Goal: Task Accomplishment & Management: Manage account settings

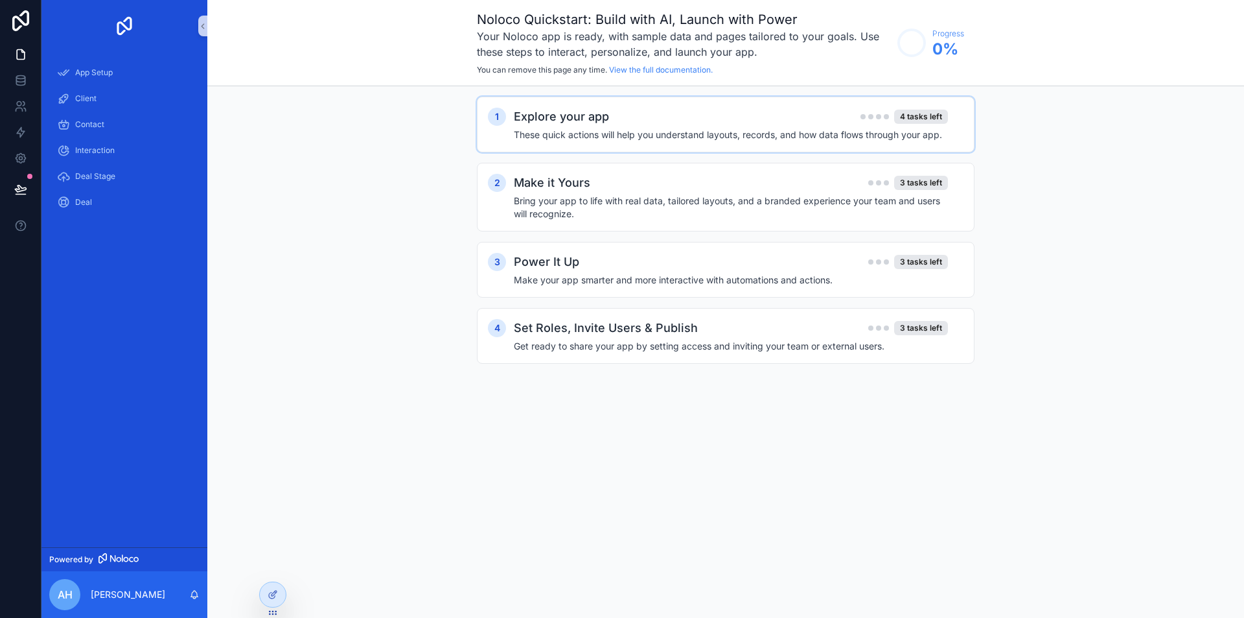
click at [589, 126] on div "Explore your app 4 tasks left These quick actions will help you understand layo…" at bounding box center [739, 125] width 450 height 34
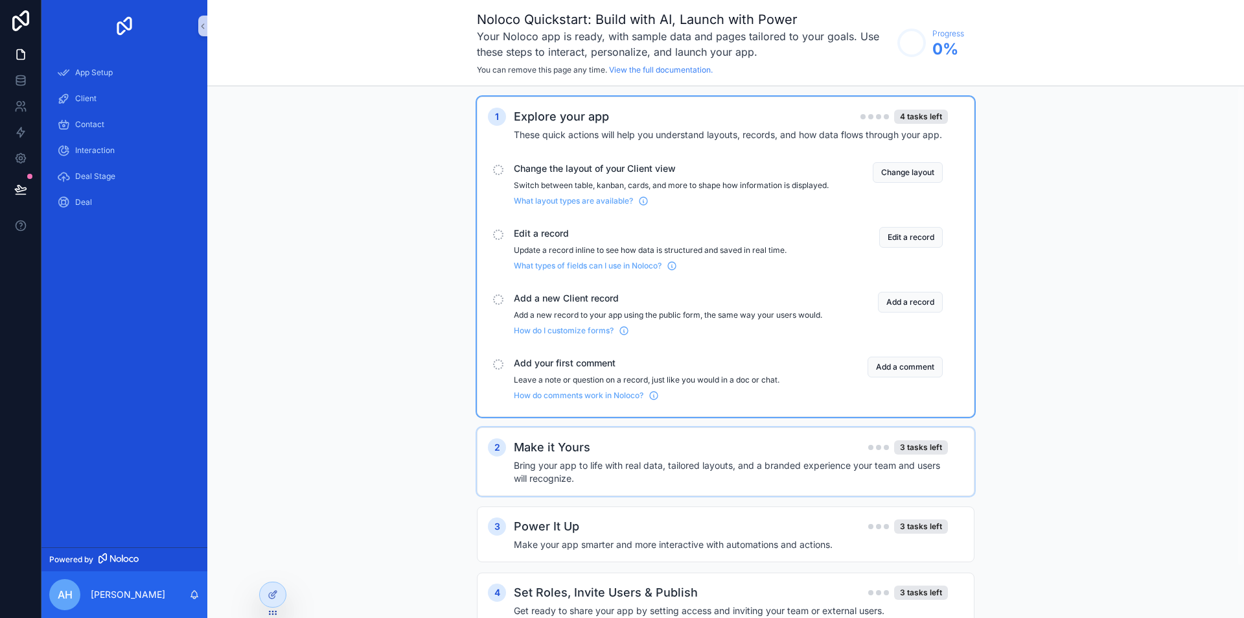
drag, startPoint x: 944, startPoint y: 165, endPoint x: 932, endPoint y: 169, distance: 12.3
click at [944, 165] on div "Change the layout of your Client view Switch between table, kanban, cards, and …" at bounding box center [726, 184] width 476 height 54
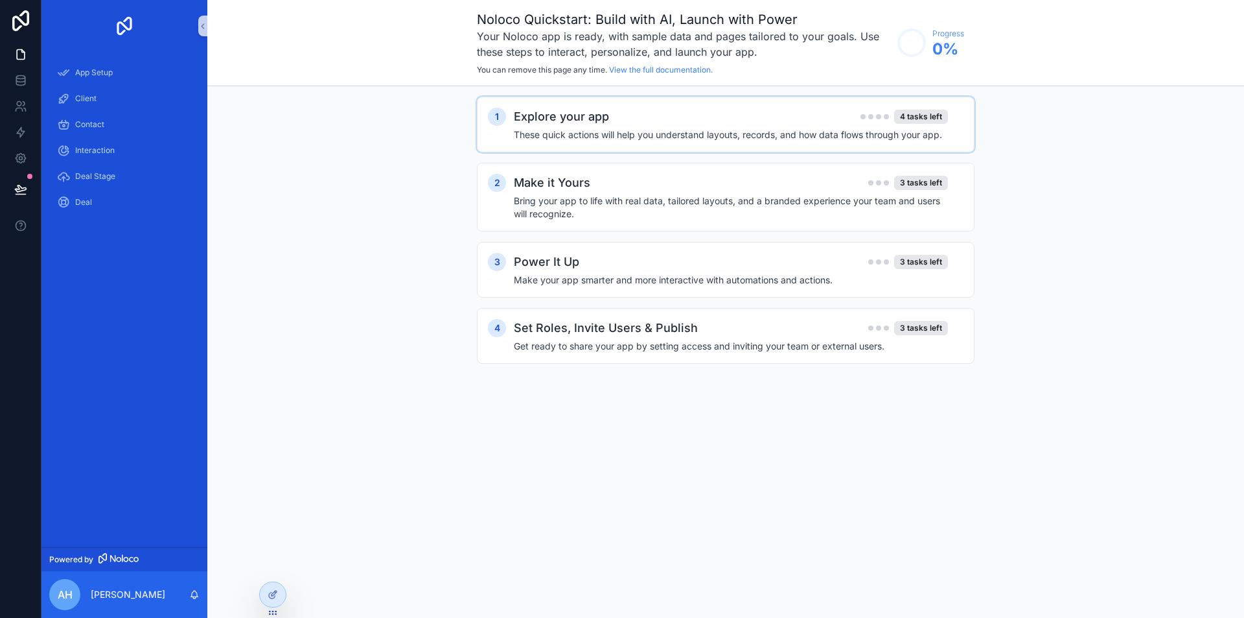
click at [850, 127] on div "Explore your app 4 tasks left These quick actions will help you understand layo…" at bounding box center [739, 125] width 450 height 34
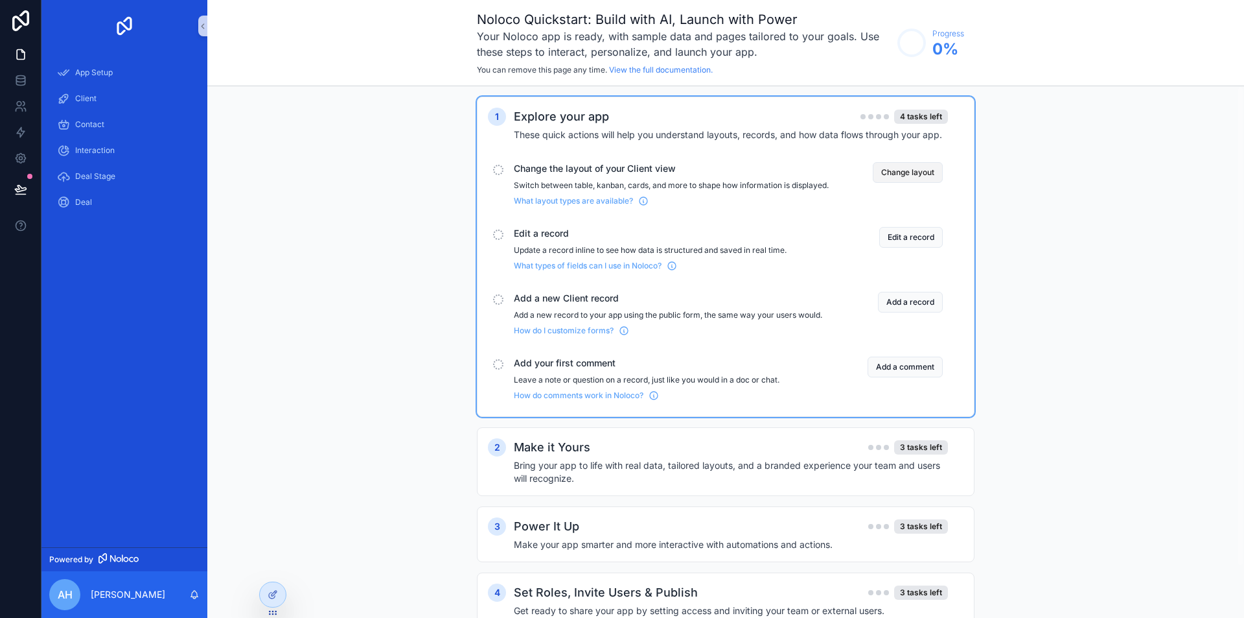
click at [935, 178] on button "Change layout" at bounding box center [908, 172] width 70 height 21
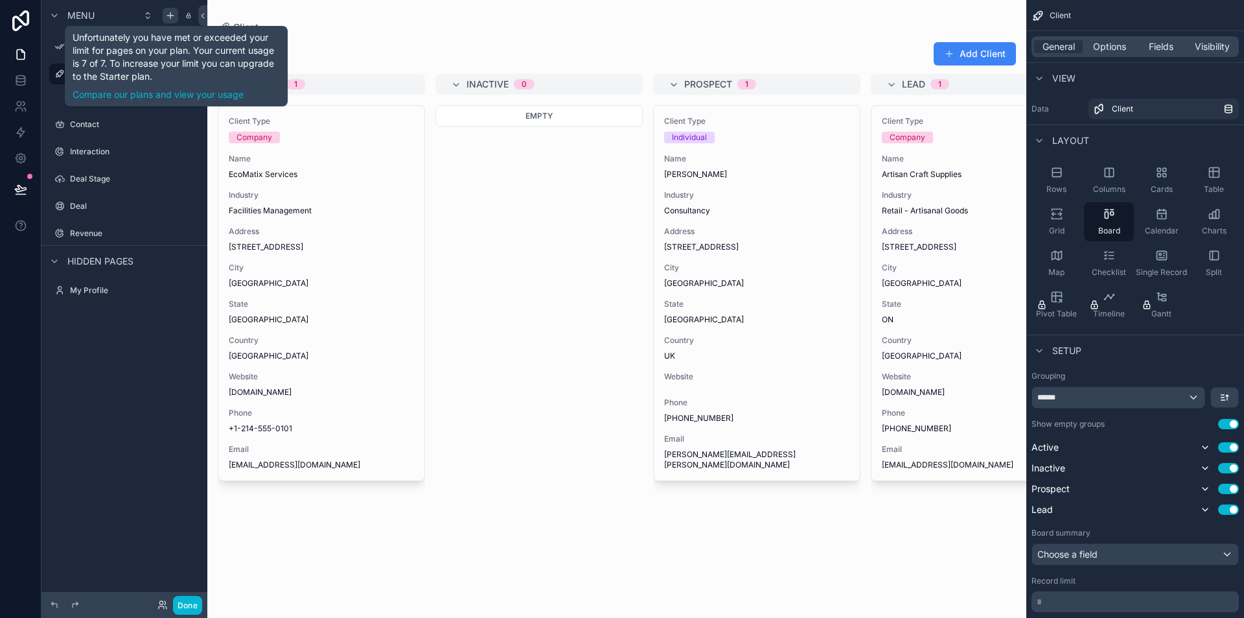
click at [168, 16] on icon "scrollable content" at bounding box center [170, 16] width 6 height 0
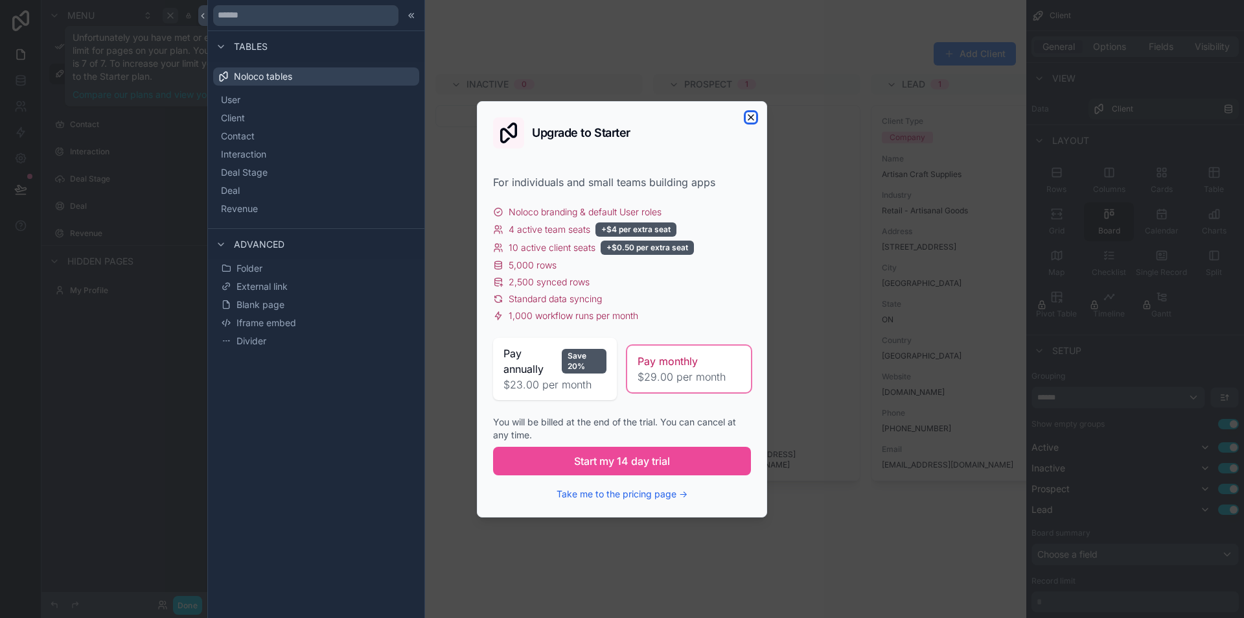
click at [753, 115] on icon "button" at bounding box center [751, 117] width 5 height 5
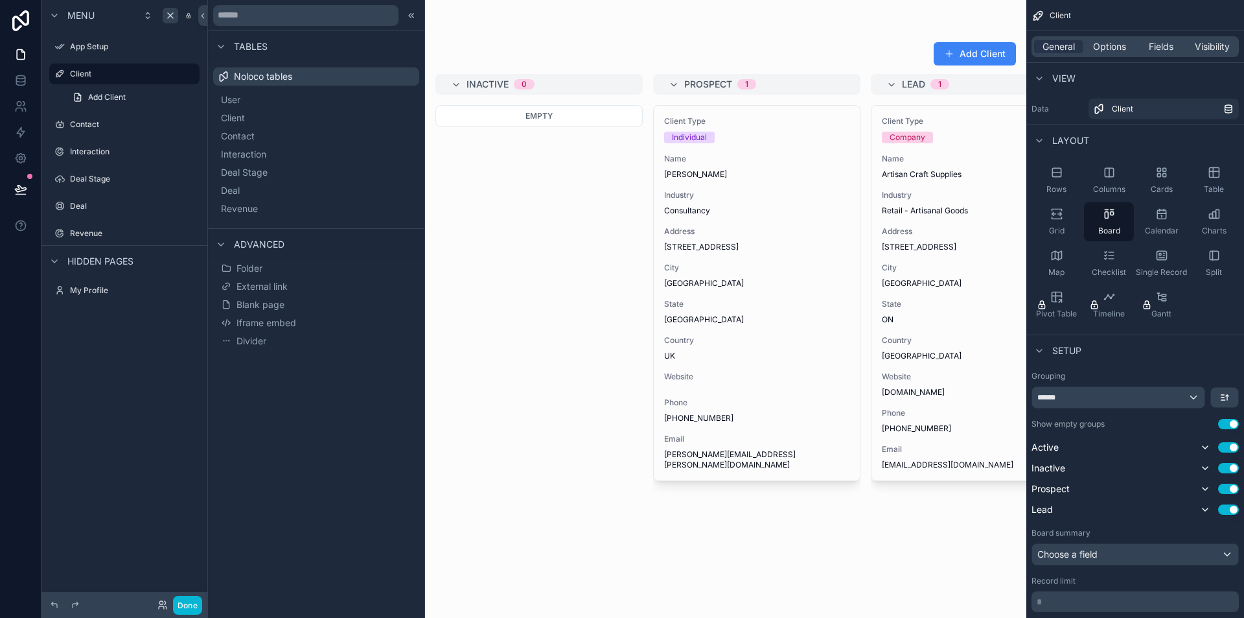
click at [87, 12] on span "Menu" at bounding box center [80, 15] width 27 height 13
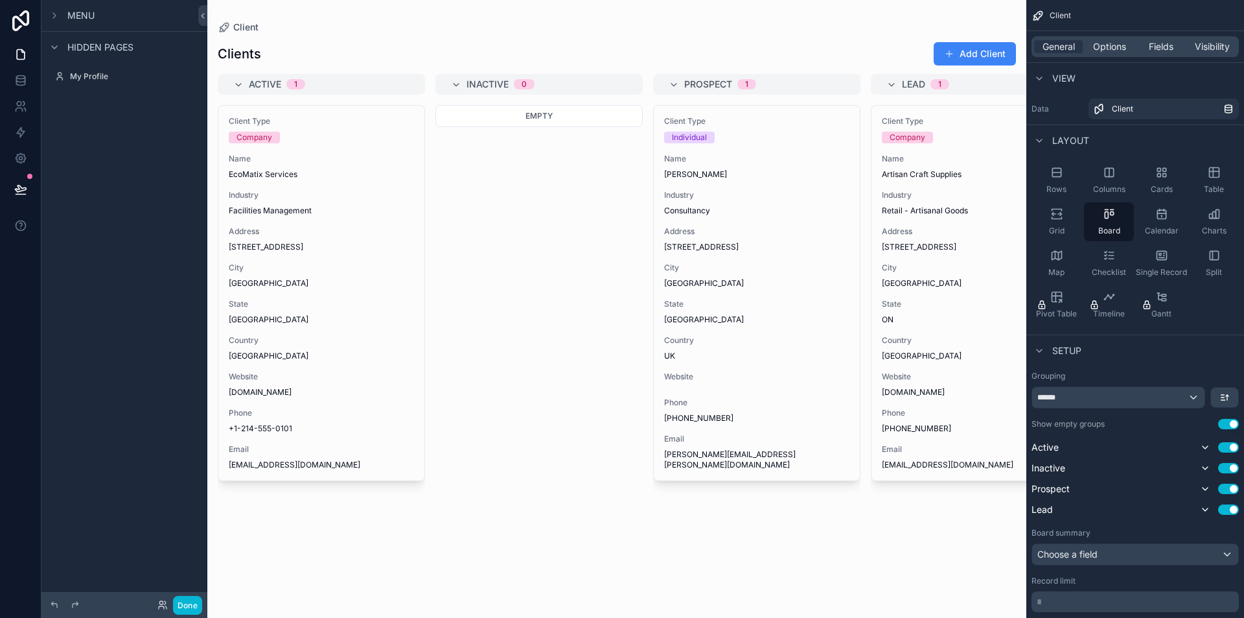
click at [71, 10] on span "Menu" at bounding box center [80, 15] width 27 height 13
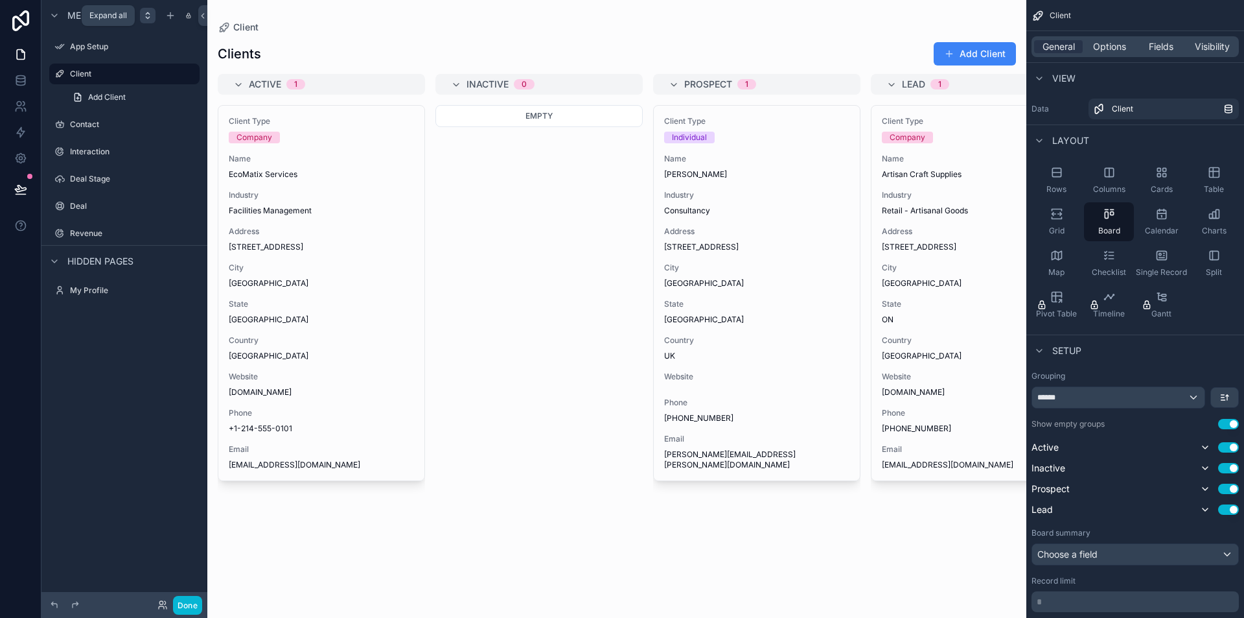
click at [150, 16] on icon "scrollable content" at bounding box center [148, 15] width 10 height 10
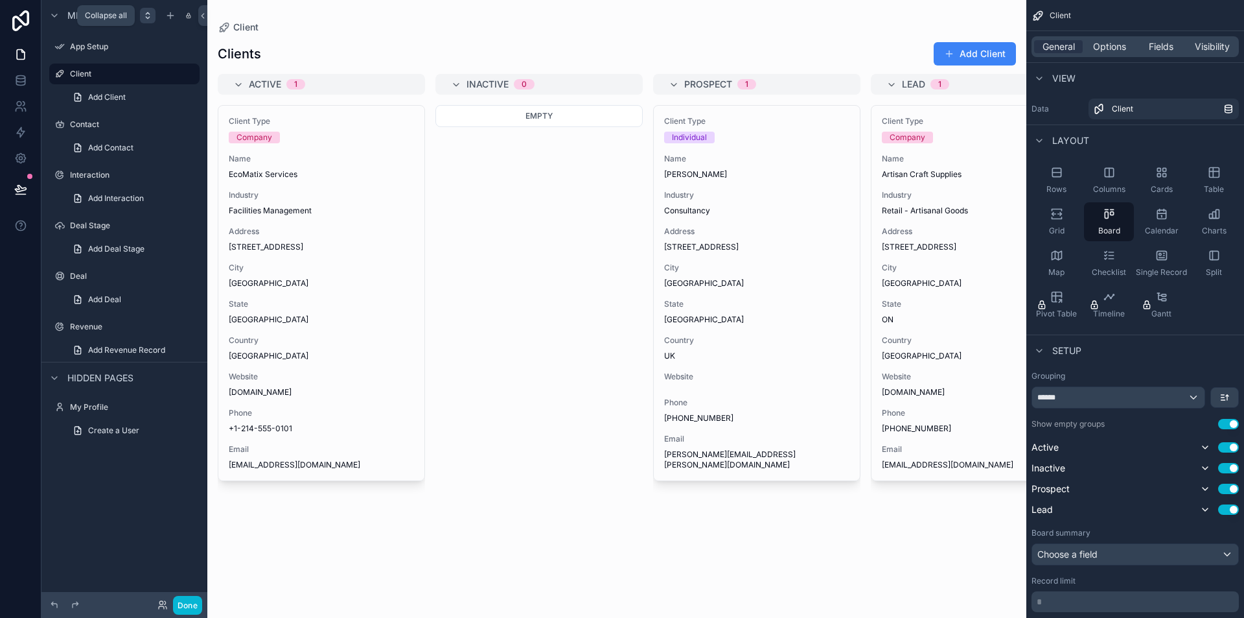
click at [150, 16] on icon "scrollable content" at bounding box center [148, 15] width 10 height 10
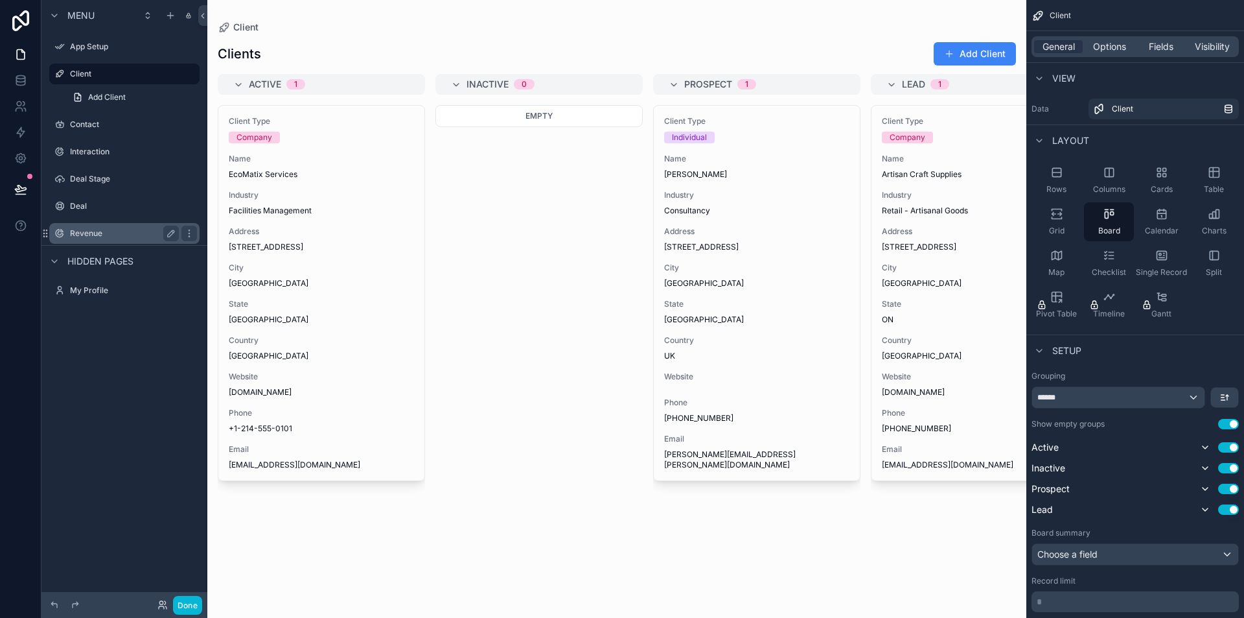
click at [101, 233] on label "Revenue" at bounding box center [122, 233] width 104 height 10
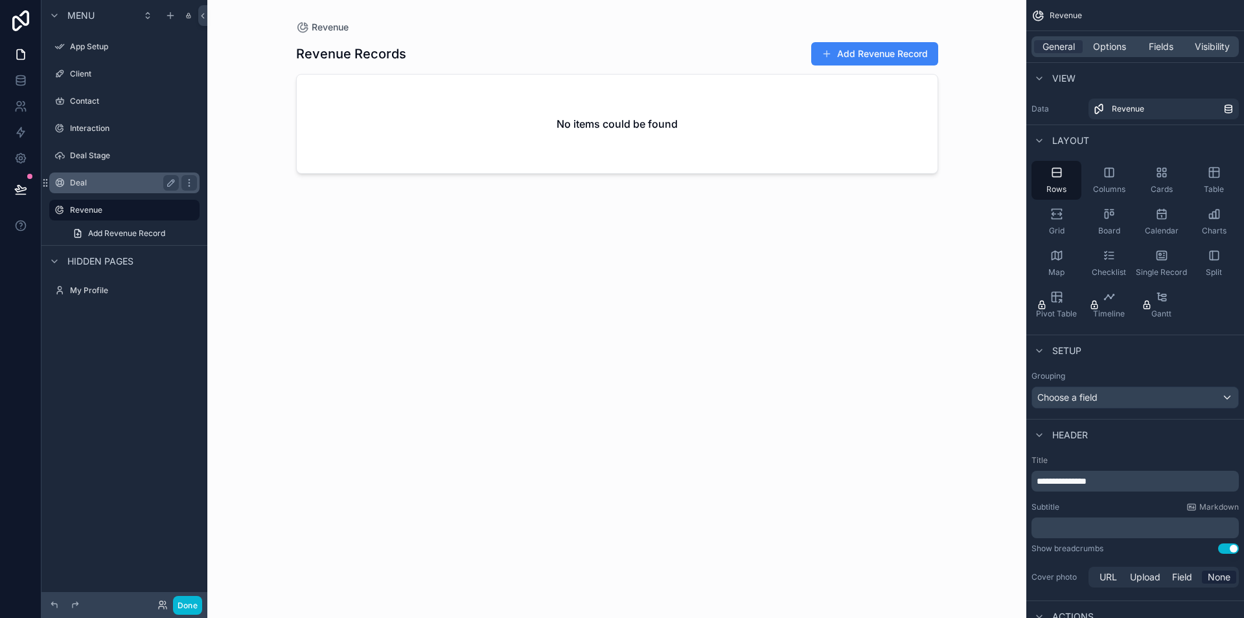
click at [100, 187] on label "Deal" at bounding box center [122, 183] width 104 height 10
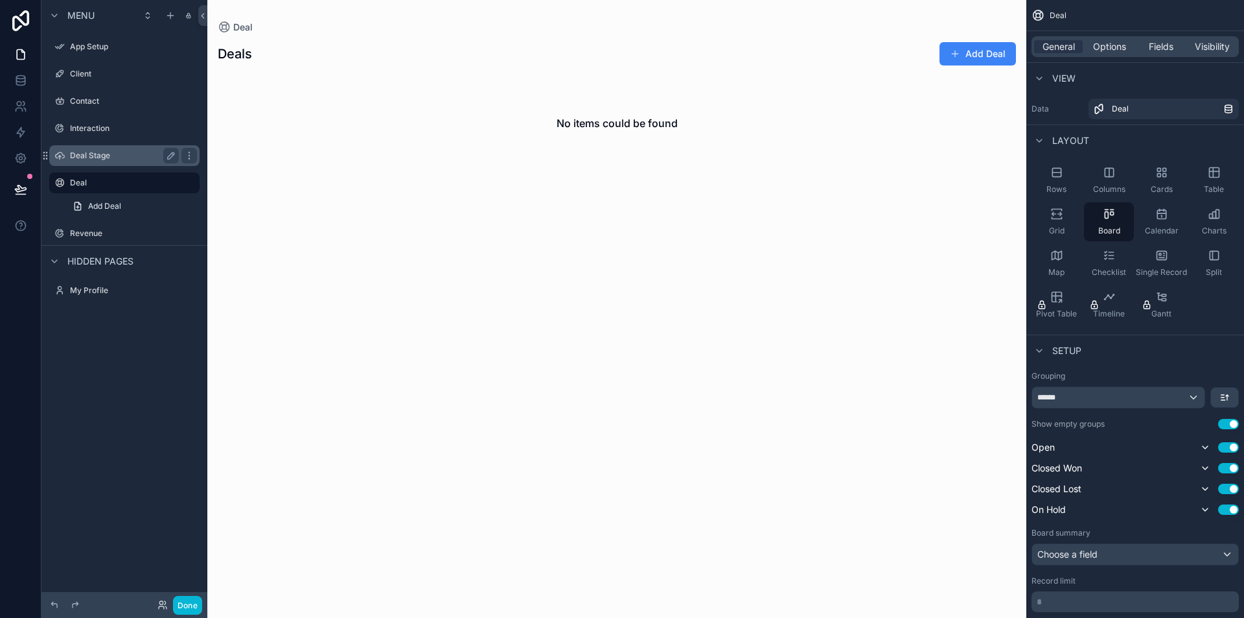
click at [104, 150] on div "Deal Stage" at bounding box center [124, 156] width 109 height 16
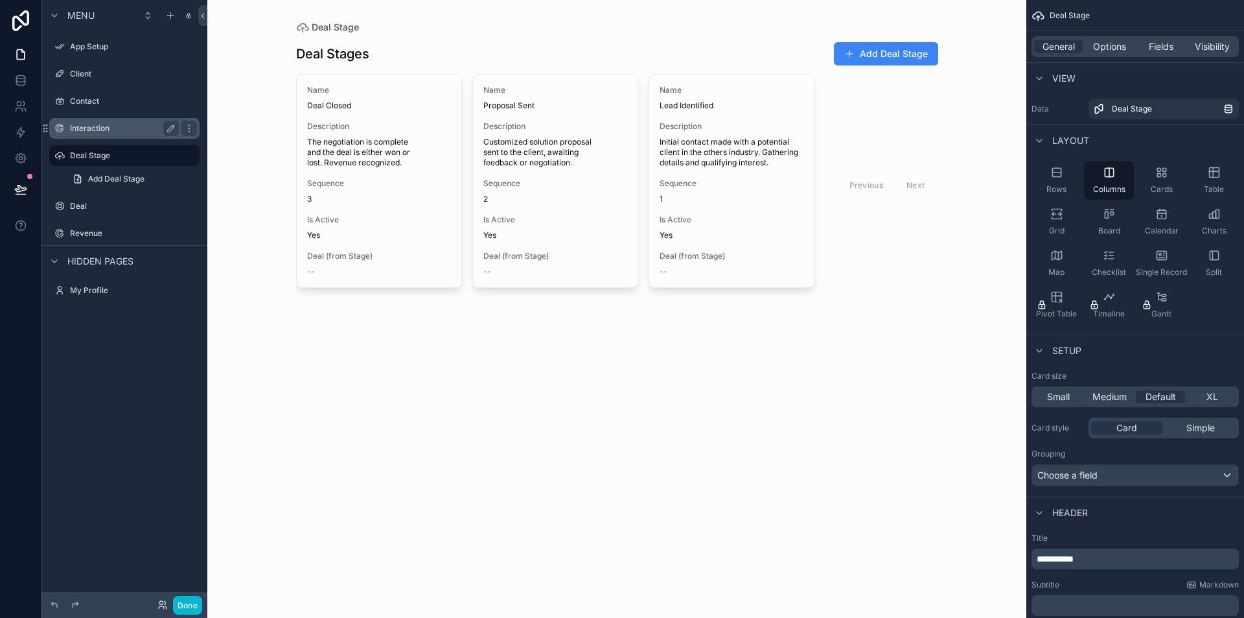
click at [119, 130] on label "Interaction" at bounding box center [122, 128] width 104 height 10
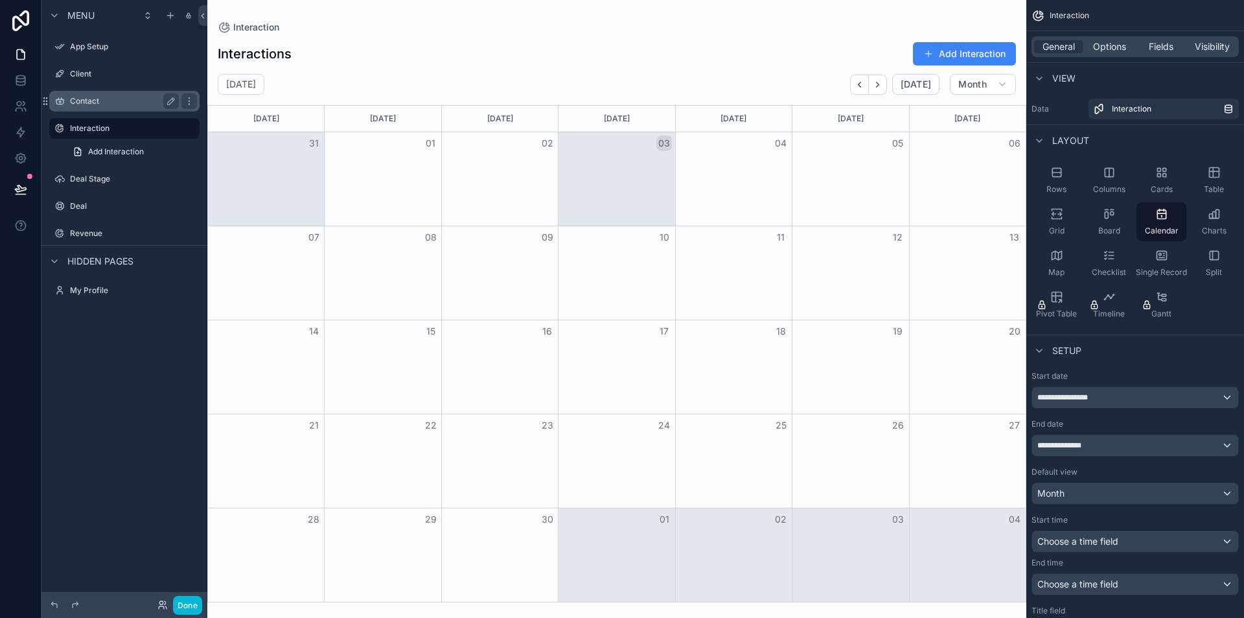
click at [100, 98] on label "Contact" at bounding box center [122, 101] width 104 height 10
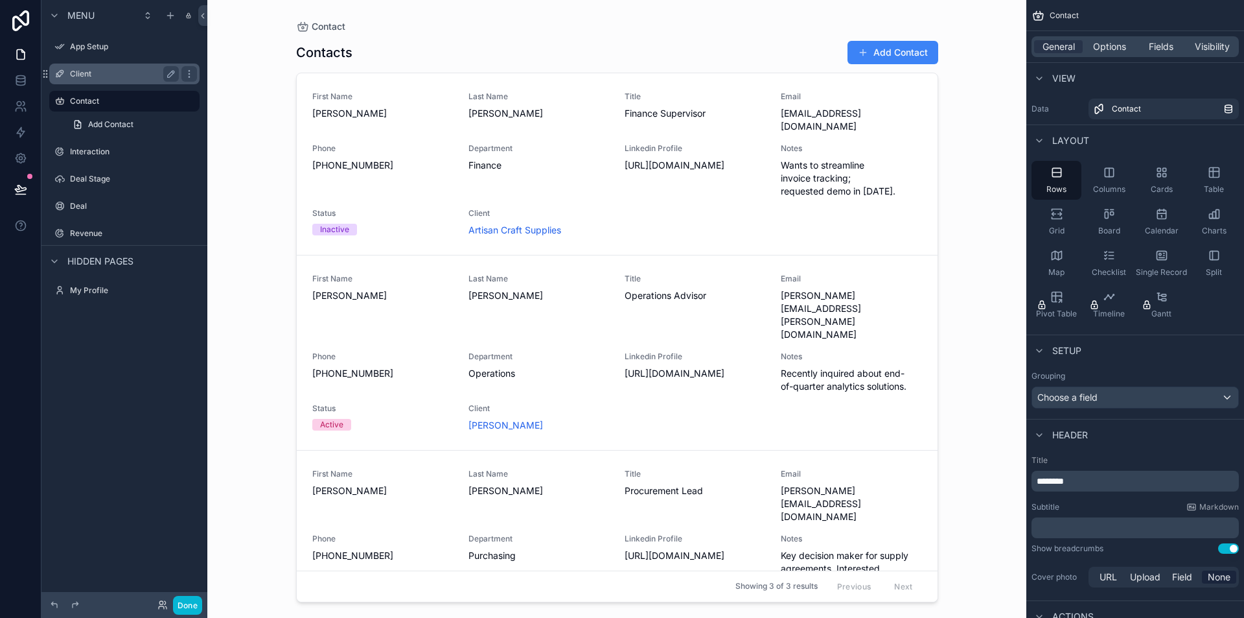
click at [113, 71] on label "Client" at bounding box center [122, 74] width 104 height 10
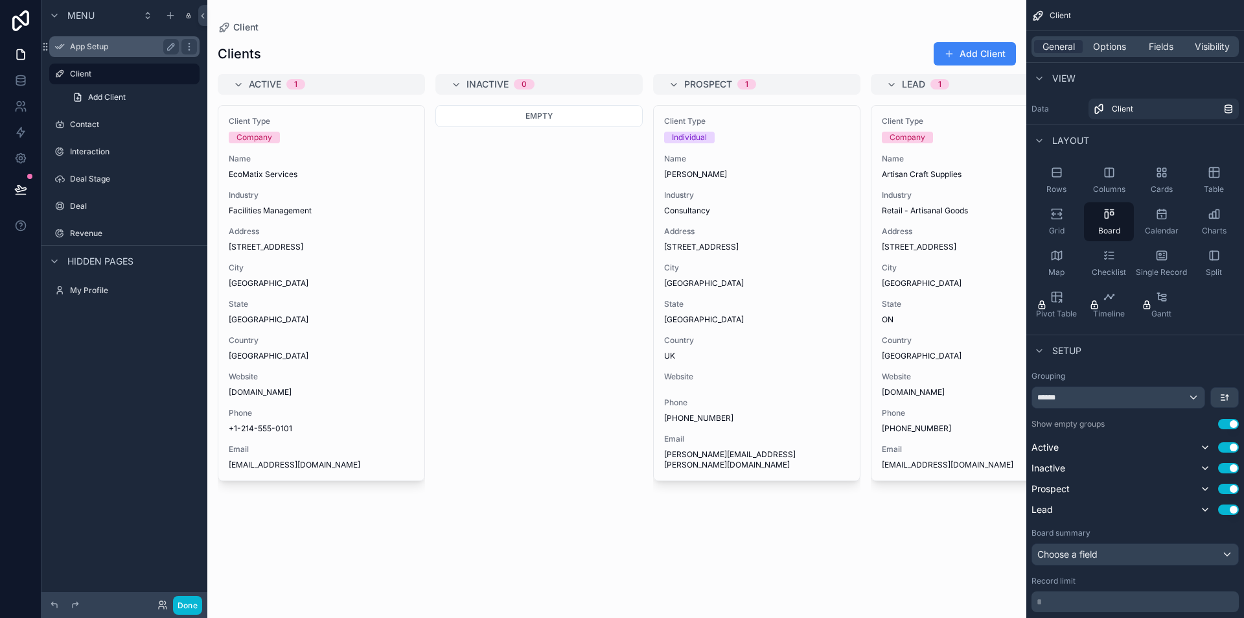
click at [130, 47] on label "App Setup" at bounding box center [122, 46] width 104 height 10
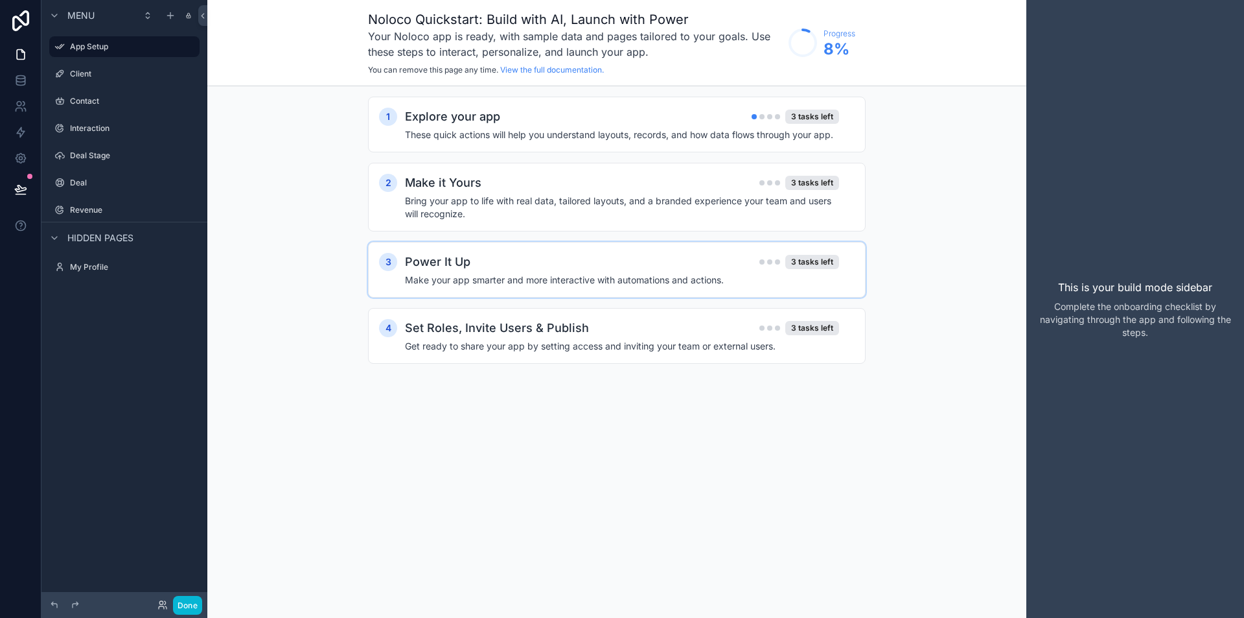
click at [708, 268] on div "Power It Up 3 tasks left" at bounding box center [622, 262] width 434 height 18
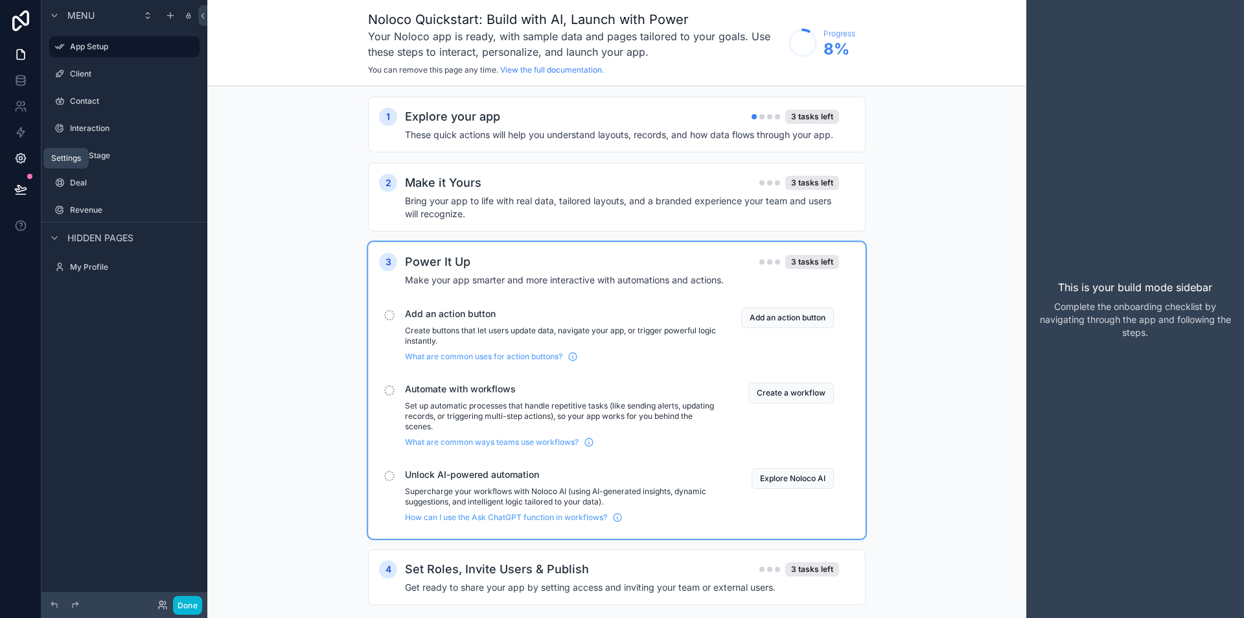
click at [23, 163] on icon at bounding box center [20, 158] width 13 height 13
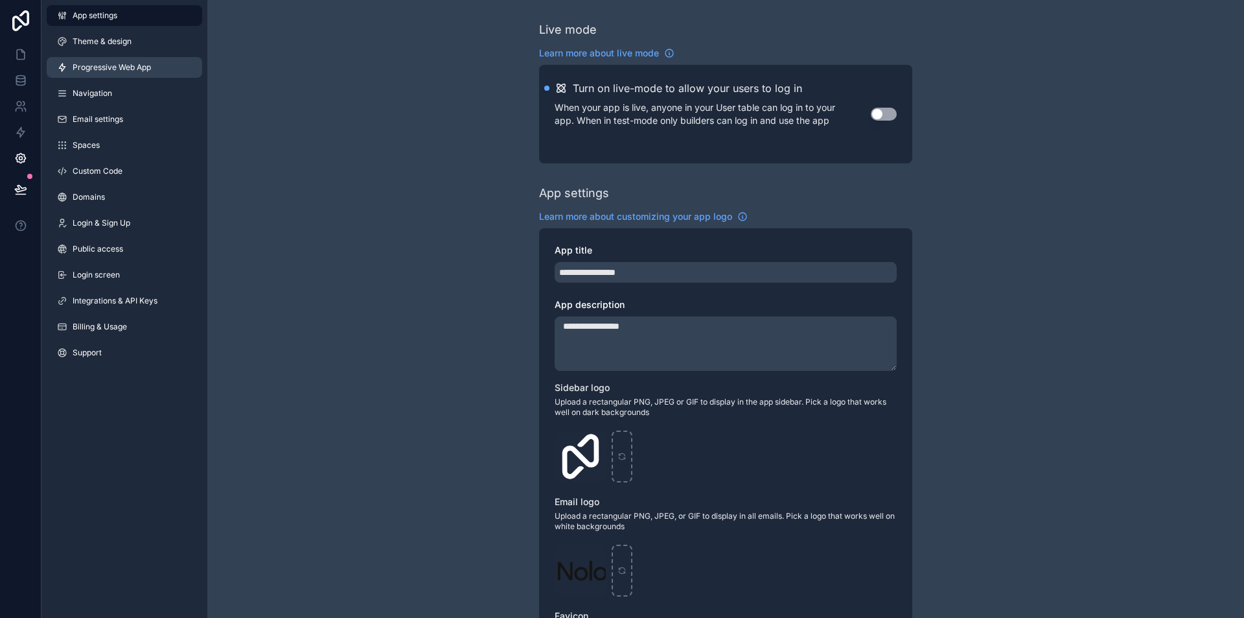
click at [163, 67] on link "Progressive Web App" at bounding box center [125, 67] width 156 height 21
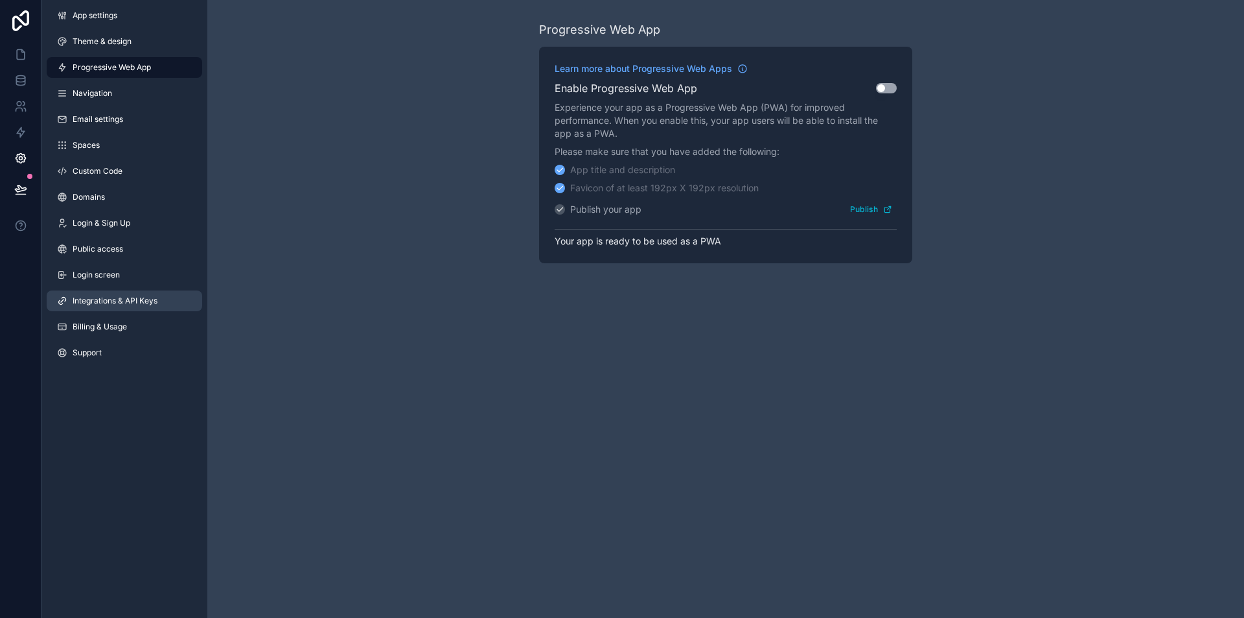
click at [136, 303] on span "Integrations & API Keys" at bounding box center [115, 301] width 85 height 10
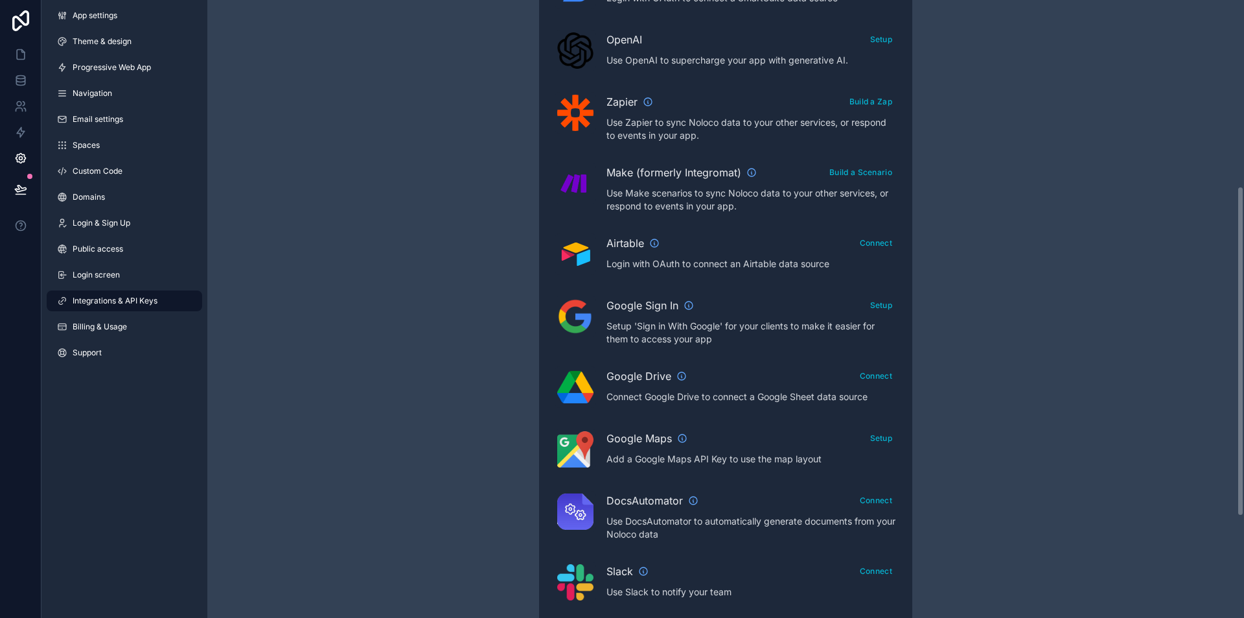
scroll to position [389, 0]
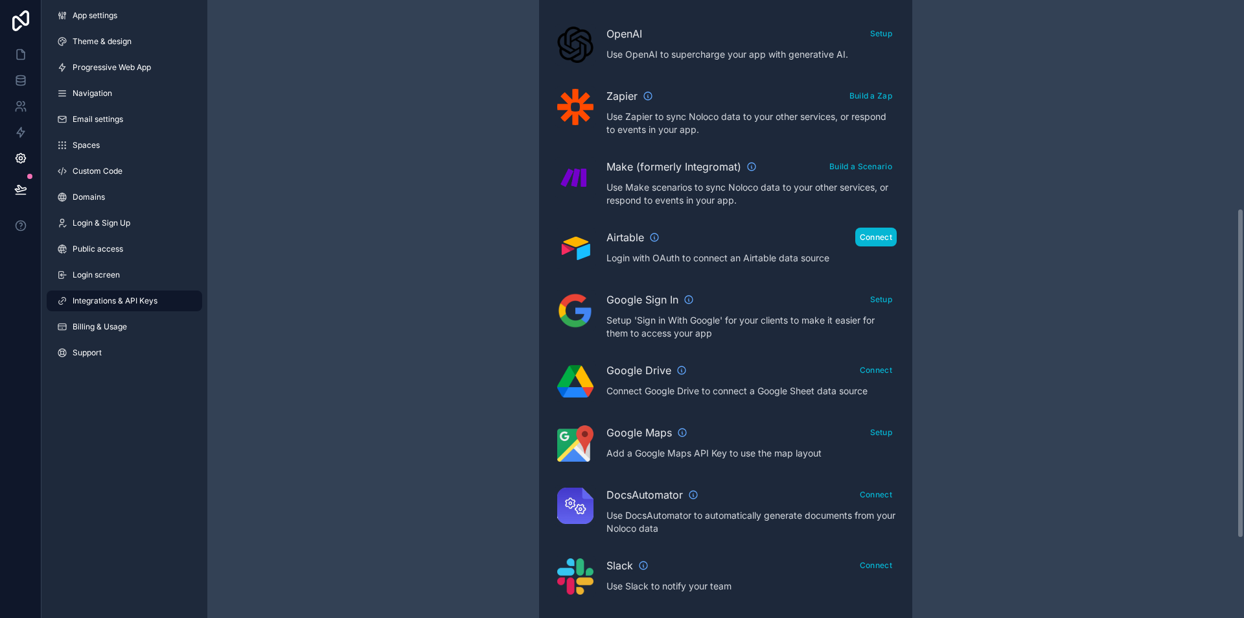
click at [875, 237] on button "Connect" at bounding box center [876, 236] width 41 height 19
click at [876, 229] on button "Connect" at bounding box center [876, 236] width 41 height 19
click at [769, 238] on button "View Accessible Bases" at bounding box center [795, 236] width 98 height 19
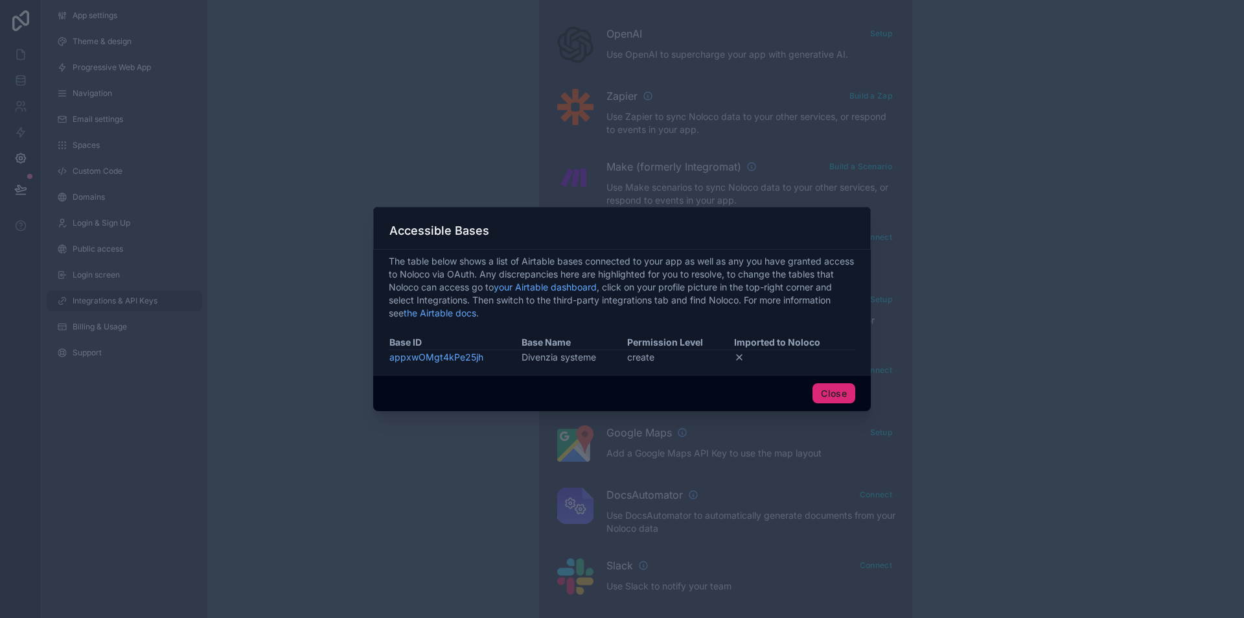
click at [834, 399] on button "Close" at bounding box center [834, 393] width 43 height 21
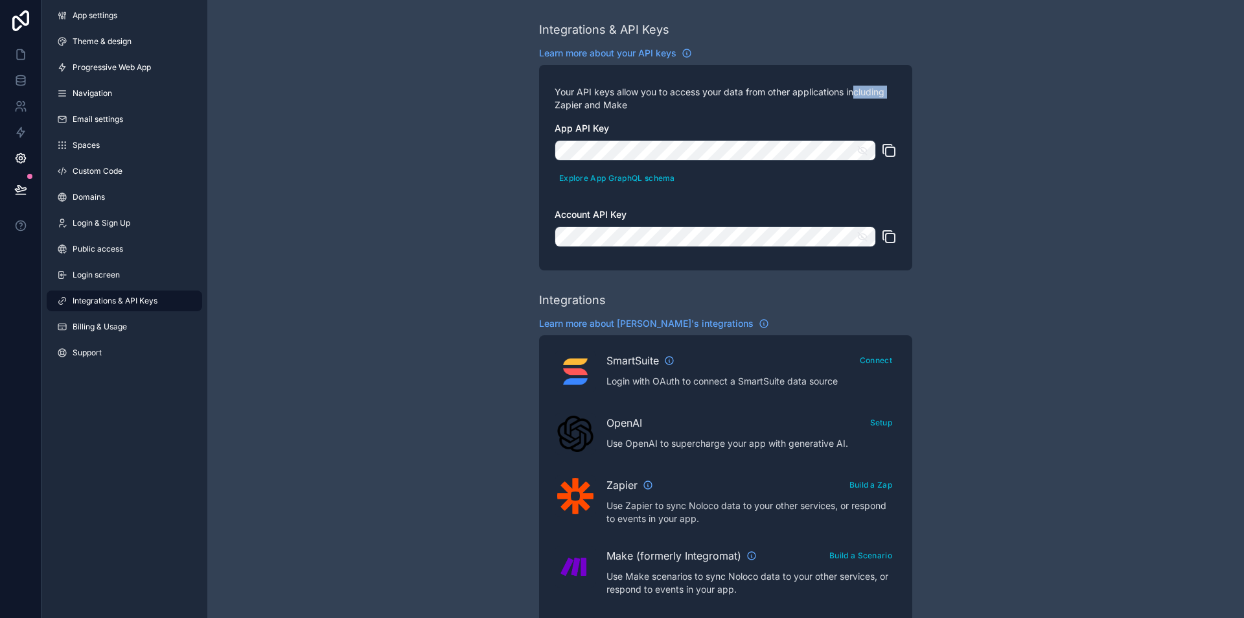
drag, startPoint x: 554, startPoint y: 99, endPoint x: 854, endPoint y: 92, distance: 300.2
click at [854, 92] on div "Your API keys allow you to access your data from other applications including Z…" at bounding box center [725, 167] width 373 height 205
click at [116, 22] on link "App settings" at bounding box center [125, 15] width 156 height 21
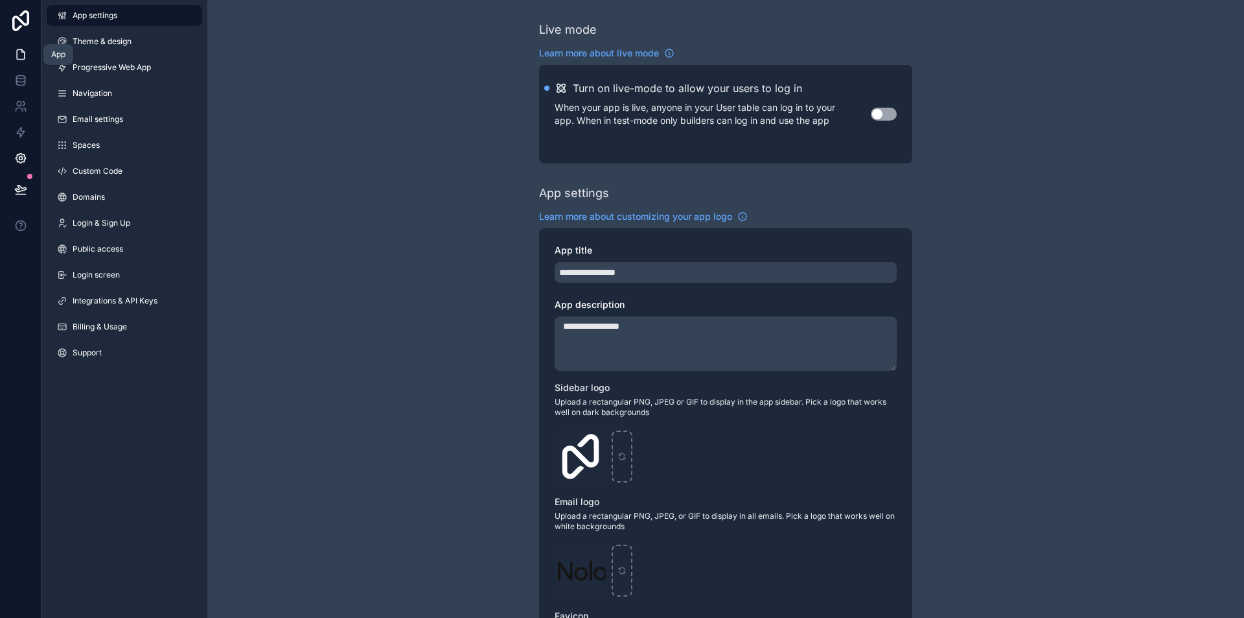
click at [30, 55] on link at bounding box center [20, 54] width 41 height 26
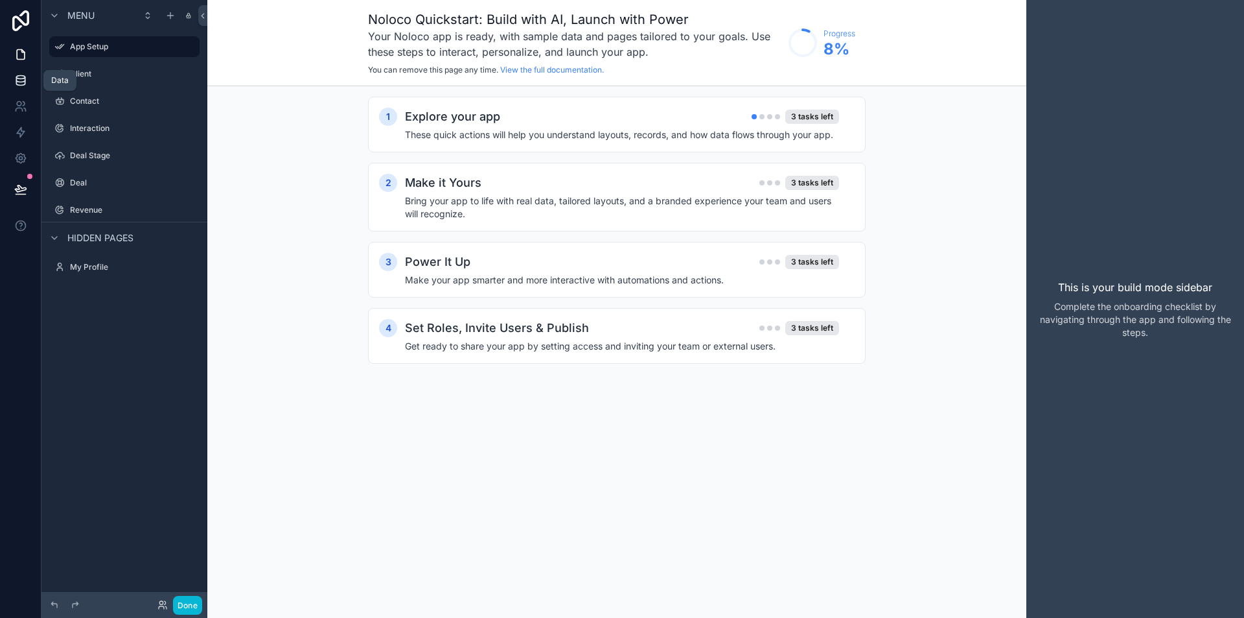
click at [19, 84] on icon at bounding box center [20, 80] width 13 height 13
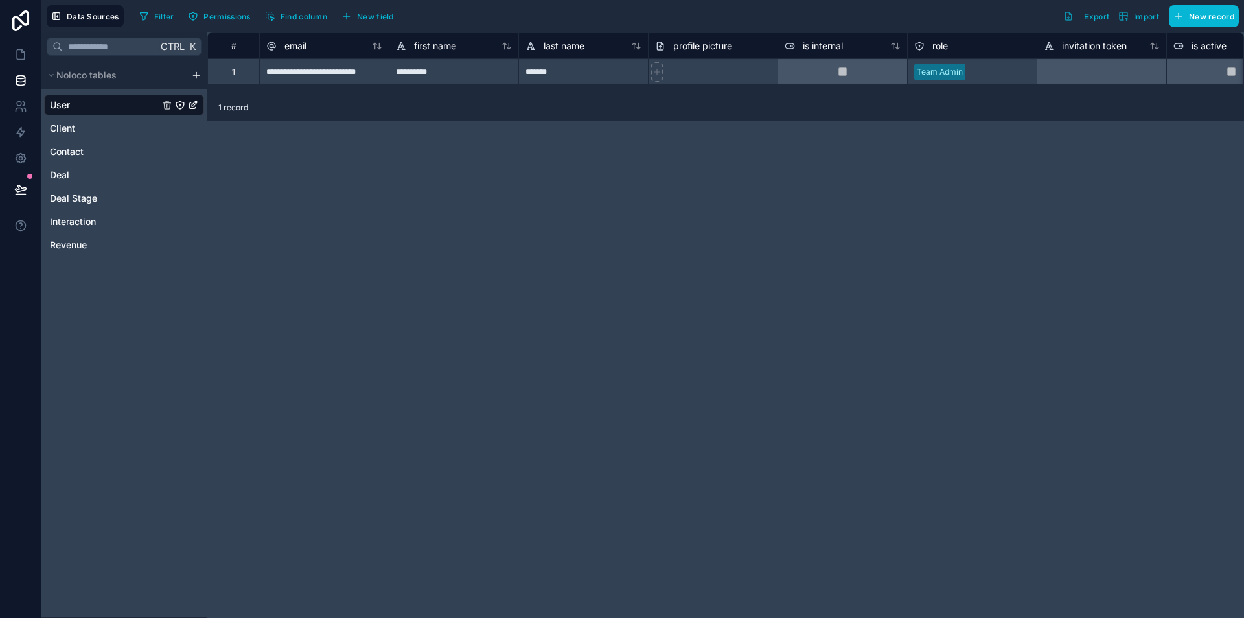
click at [196, 71] on html "**********" at bounding box center [622, 309] width 1244 height 618
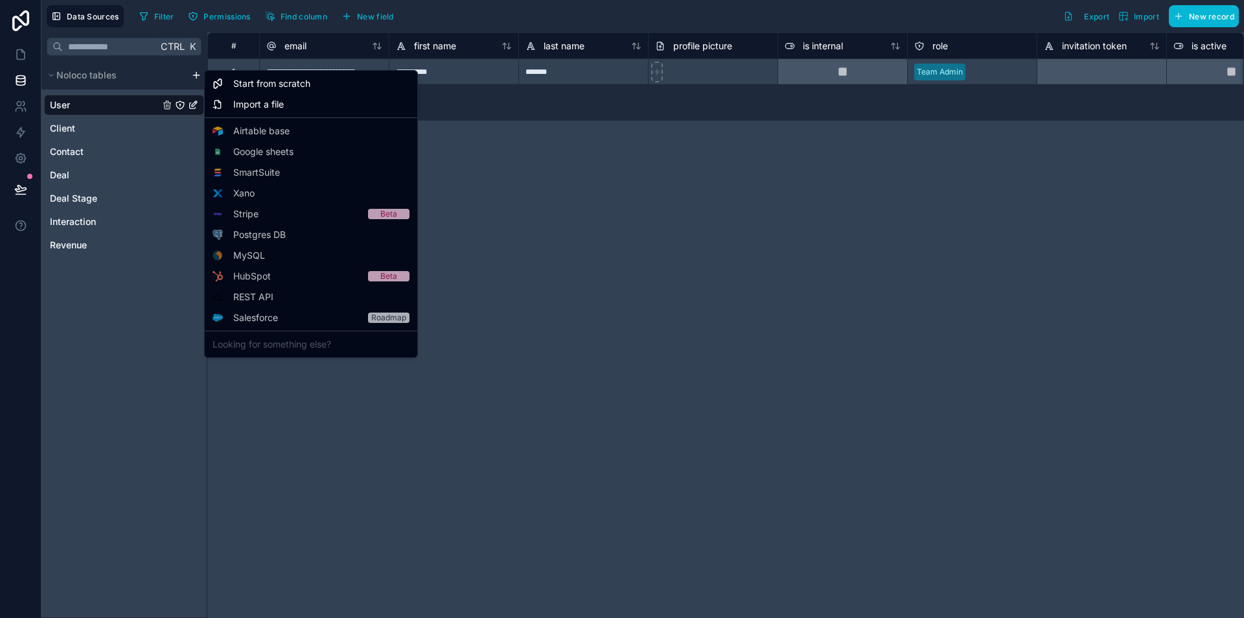
click at [206, 470] on html "**********" at bounding box center [622, 309] width 1244 height 618
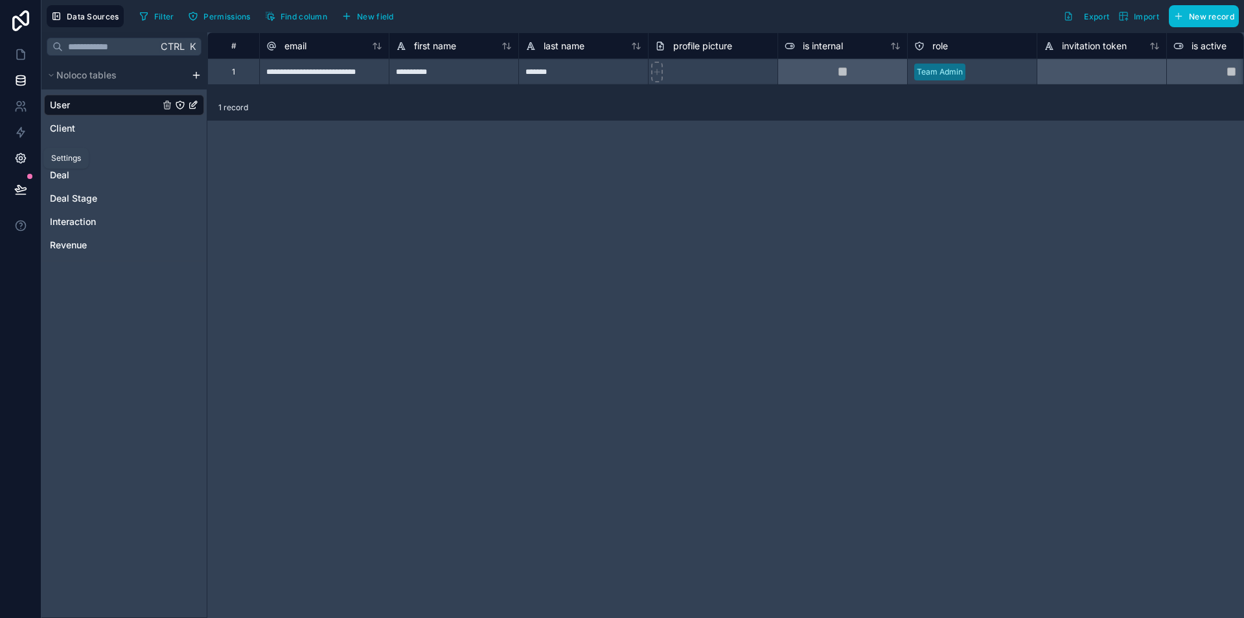
click at [8, 153] on link at bounding box center [20, 158] width 41 height 26
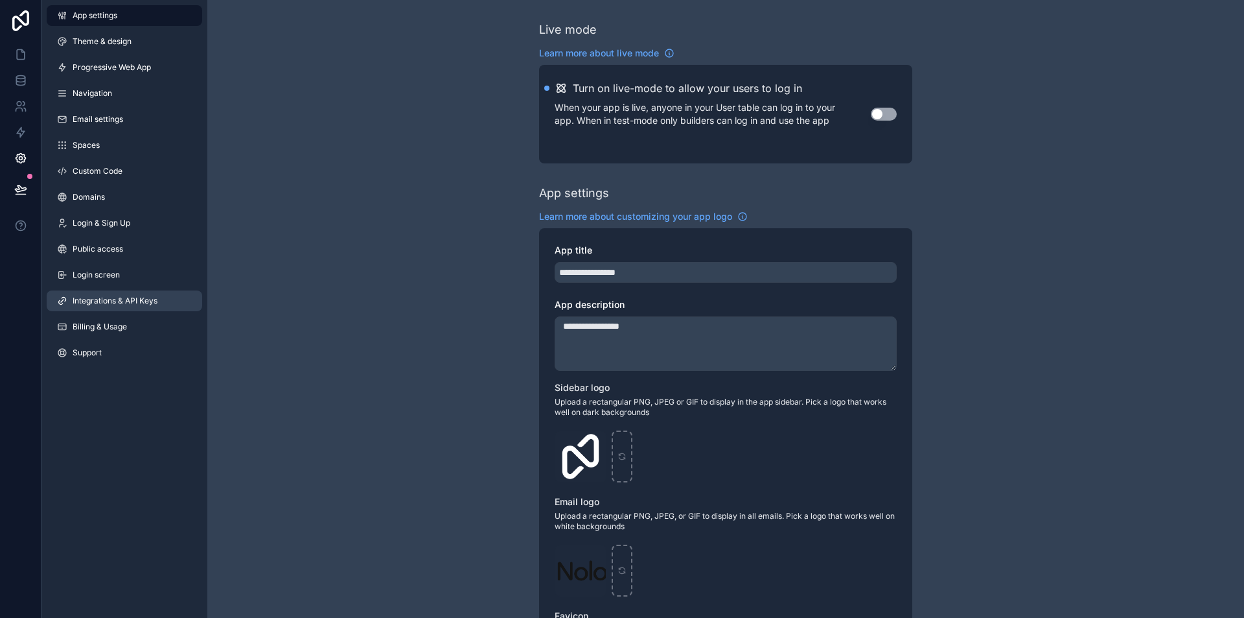
click at [94, 294] on link "Integrations & API Keys" at bounding box center [125, 300] width 156 height 21
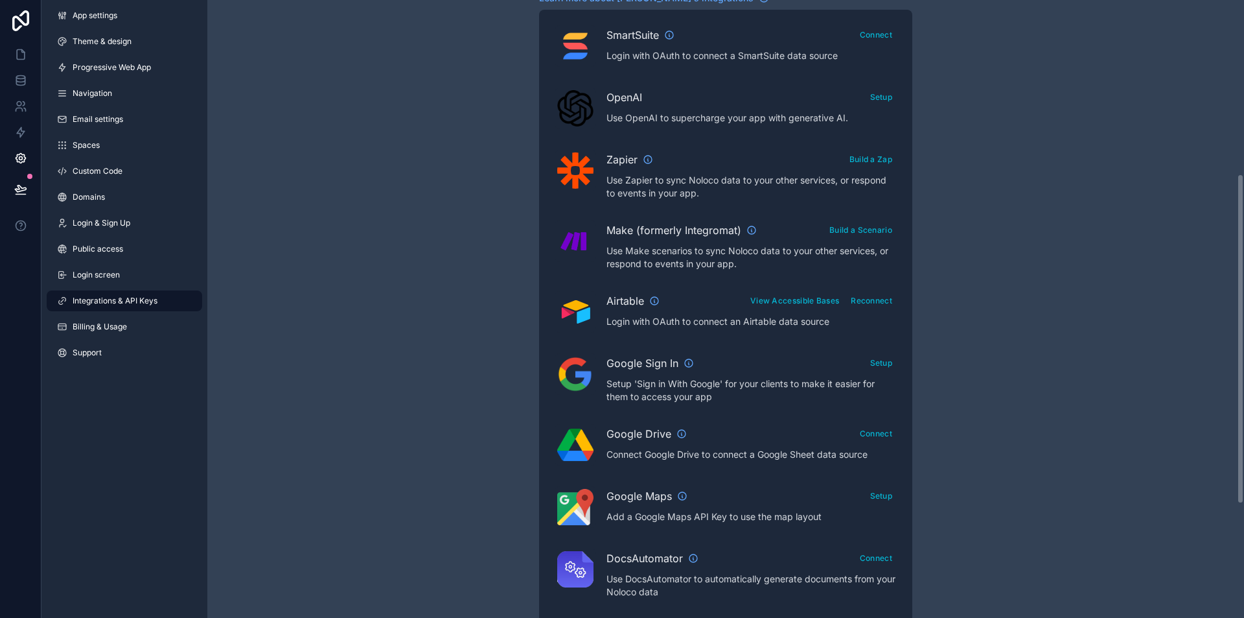
scroll to position [389, 0]
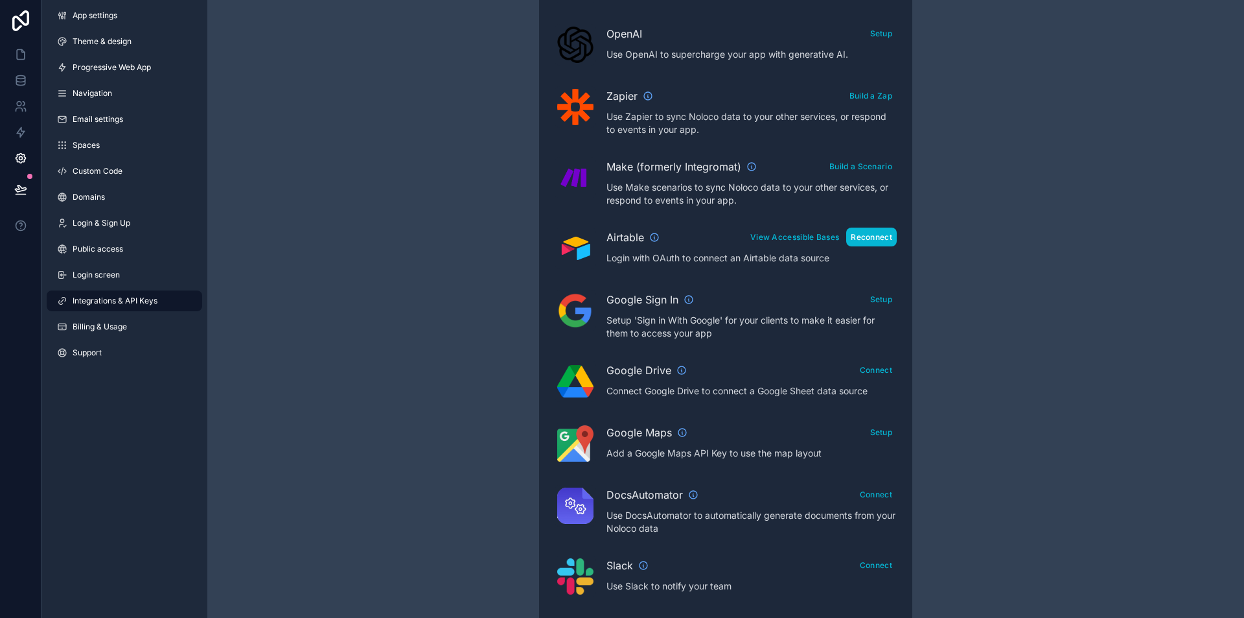
click at [879, 233] on button "Reconnect" at bounding box center [871, 236] width 51 height 19
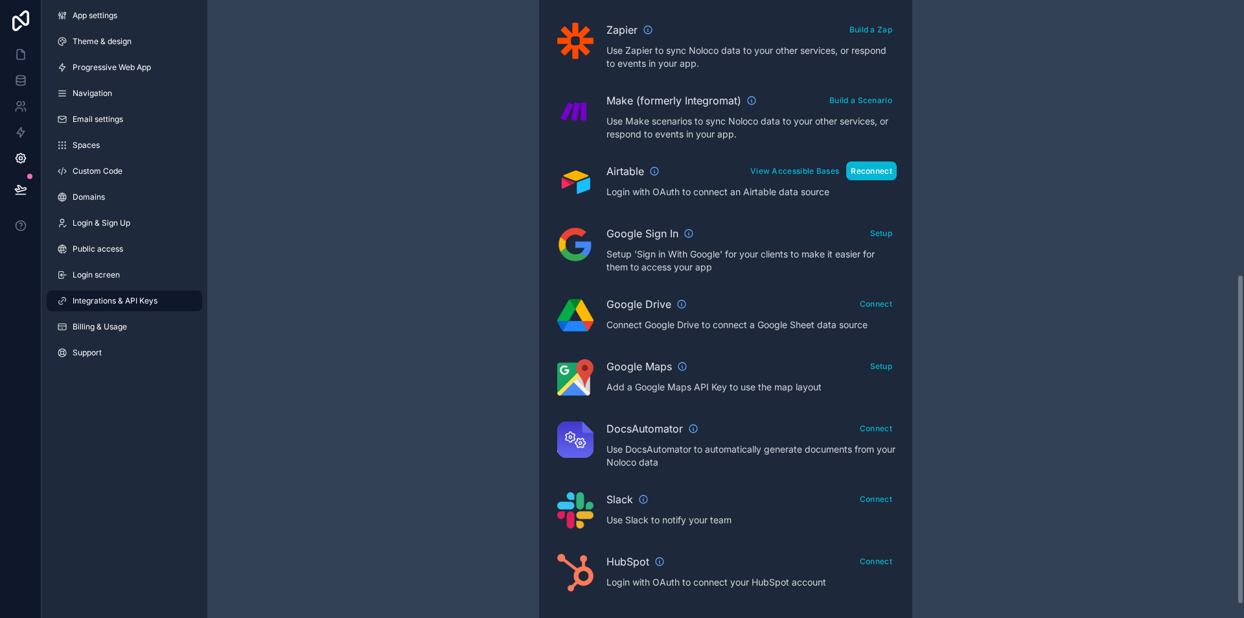
scroll to position [519, 0]
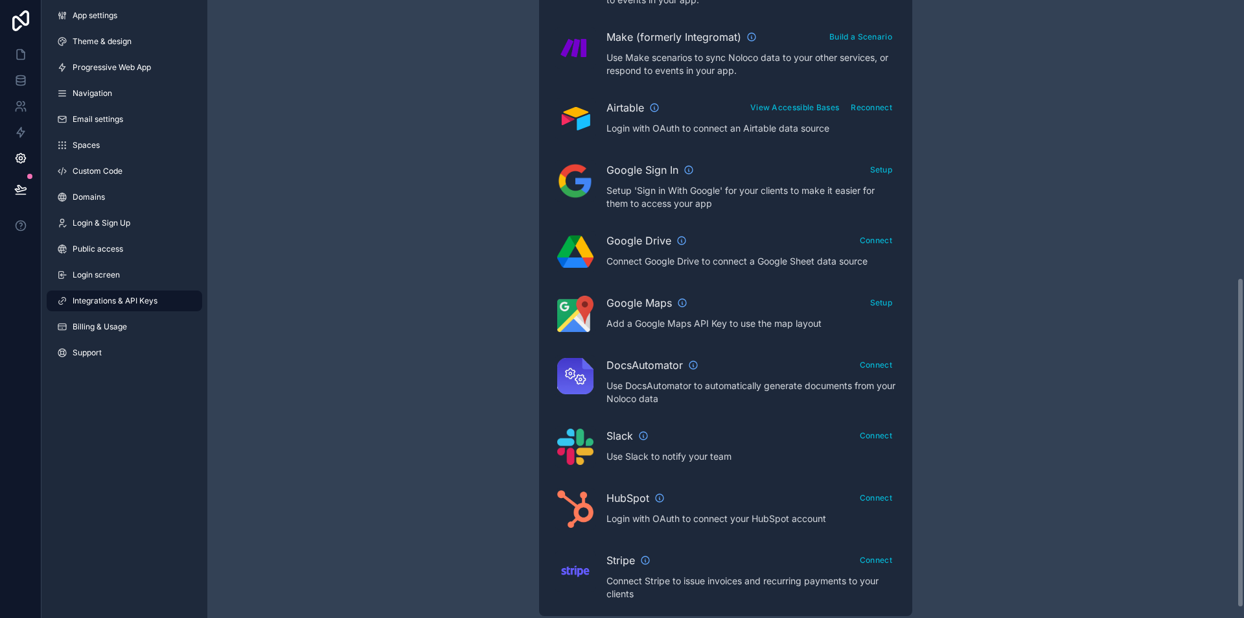
click at [697, 124] on p "Login with OAuth to connect an Airtable data source" at bounding box center [752, 128] width 290 height 13
click at [795, 110] on button "View Accessible Bases" at bounding box center [795, 107] width 98 height 19
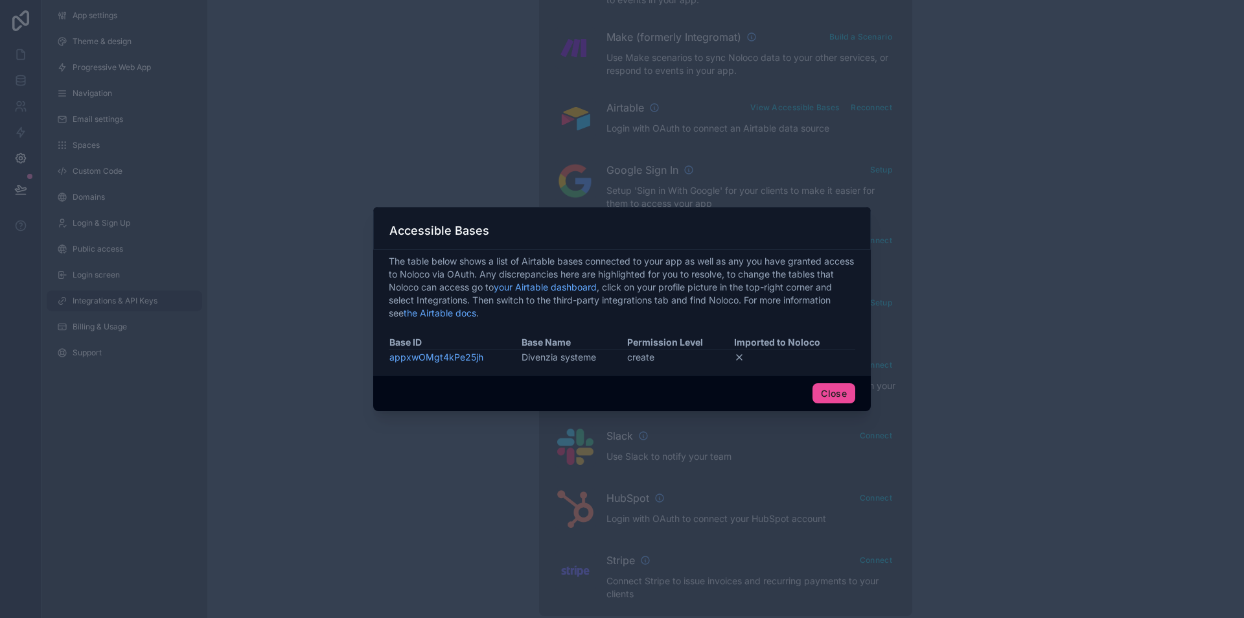
click at [738, 358] on icon at bounding box center [739, 357] width 10 height 10
click at [835, 393] on button "Close" at bounding box center [834, 393] width 43 height 21
